Goal: Find specific page/section: Find specific page/section

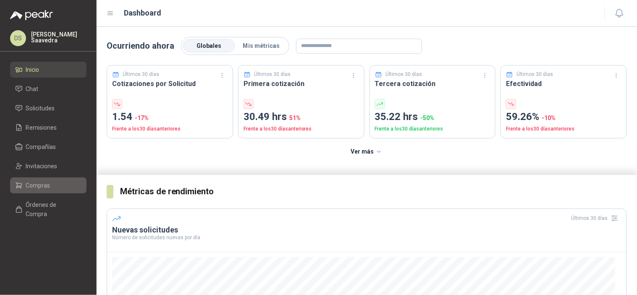
click at [21, 187] on icon at bounding box center [19, 185] width 6 height 5
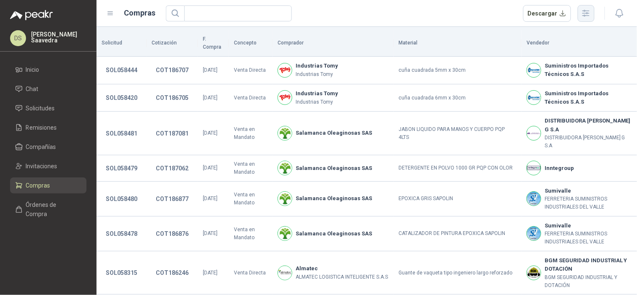
click at [585, 17] on icon "button" at bounding box center [586, 13] width 10 height 10
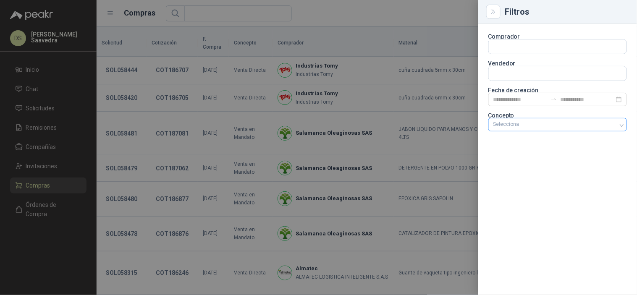
click at [611, 126] on div at bounding box center [553, 125] width 126 height 6
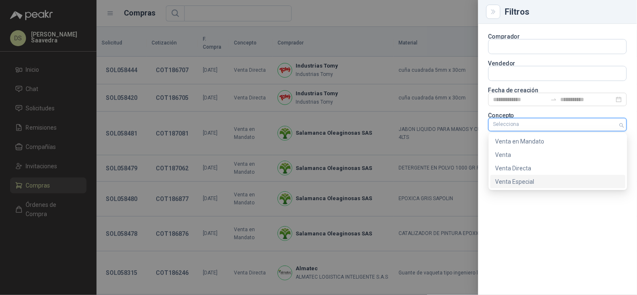
click at [558, 182] on div "Venta Especial" at bounding box center [557, 181] width 125 height 9
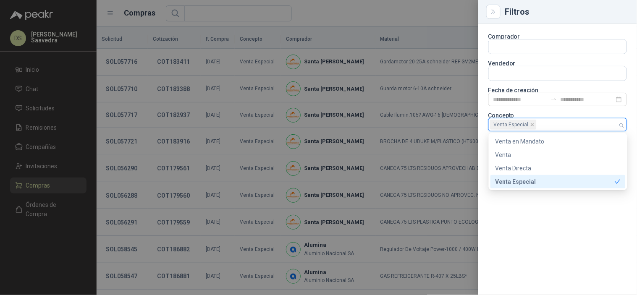
click at [387, 1] on div at bounding box center [318, 147] width 637 height 295
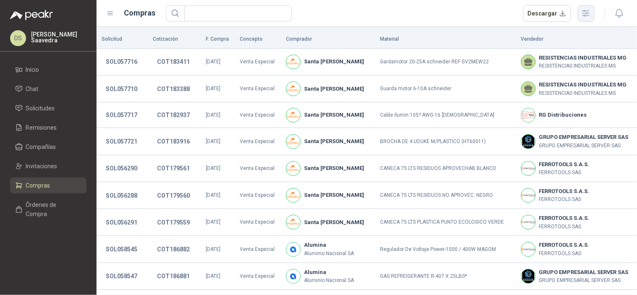
click at [584, 5] on button "button" at bounding box center [586, 13] width 17 height 17
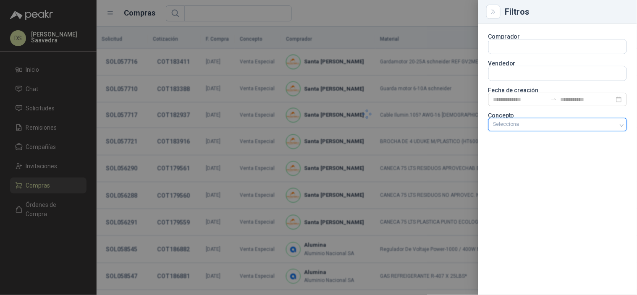
click at [615, 125] on div at bounding box center [553, 125] width 126 height 6
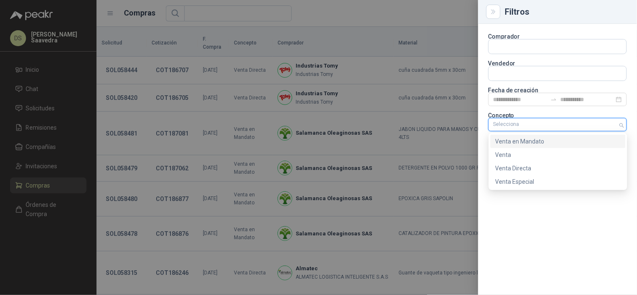
click at [522, 138] on div "Venta en Mandato" at bounding box center [557, 141] width 125 height 9
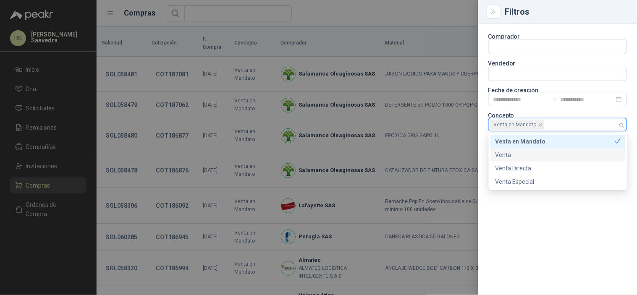
click at [419, 15] on div at bounding box center [318, 147] width 637 height 295
